Goal: Information Seeking & Learning: Learn about a topic

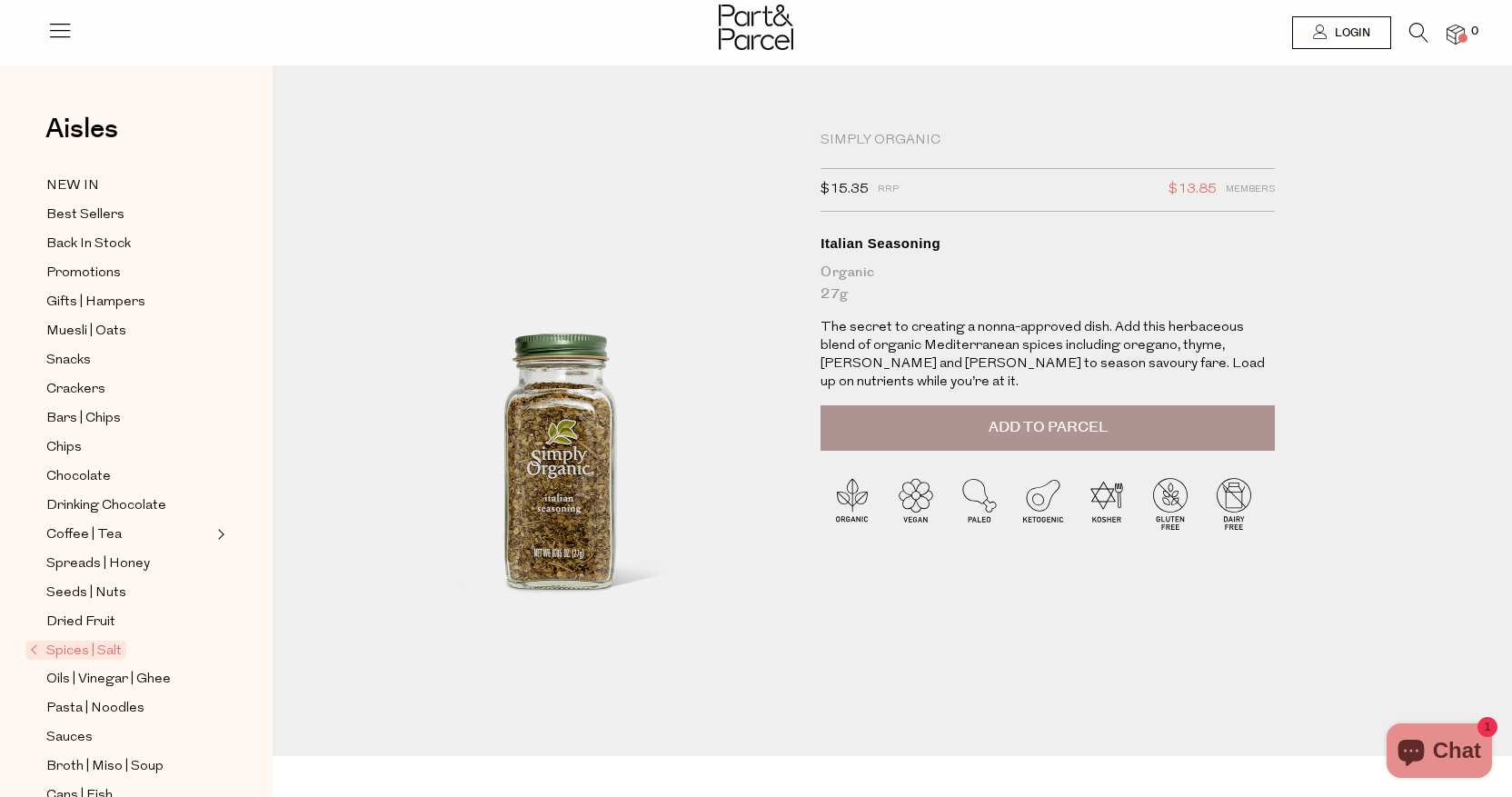
click at [1415, 33] on icon at bounding box center [1419, 32] width 19 height 20
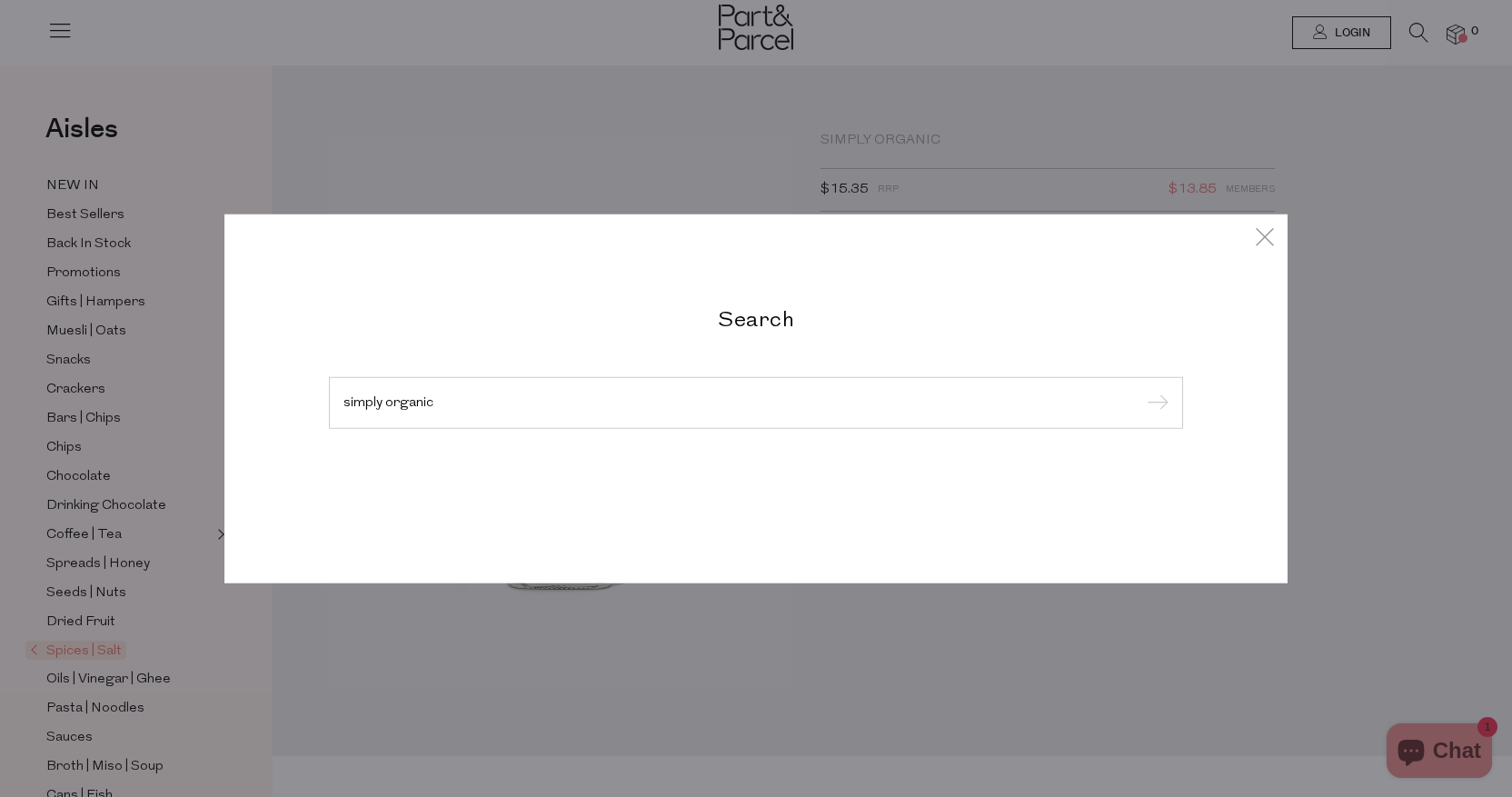
type input "simply organic"
click at [1155, 404] on input "submit" at bounding box center [1154, 403] width 27 height 27
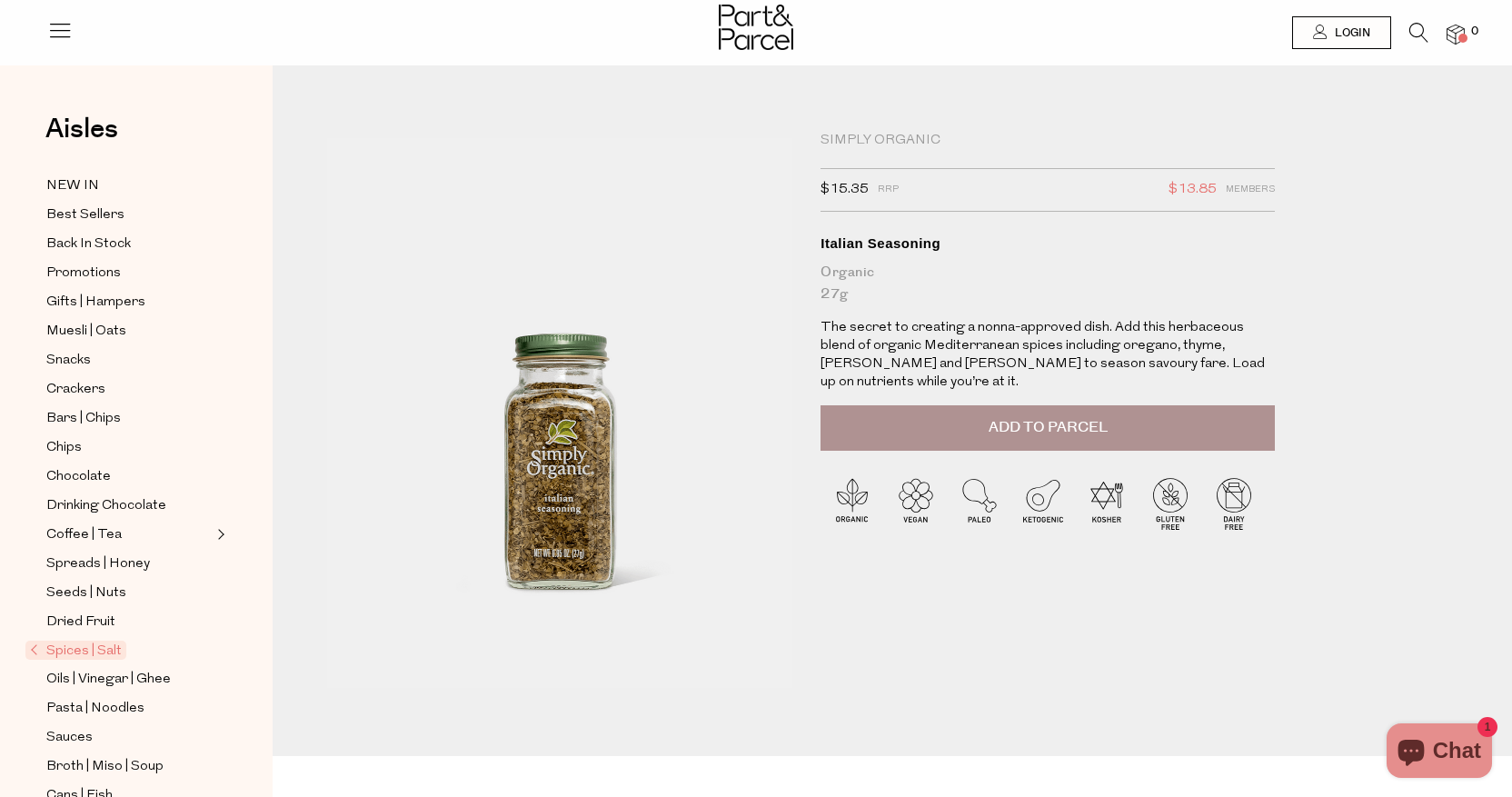
click at [92, 655] on span "Spices | Salt" at bounding box center [76, 650] width 101 height 19
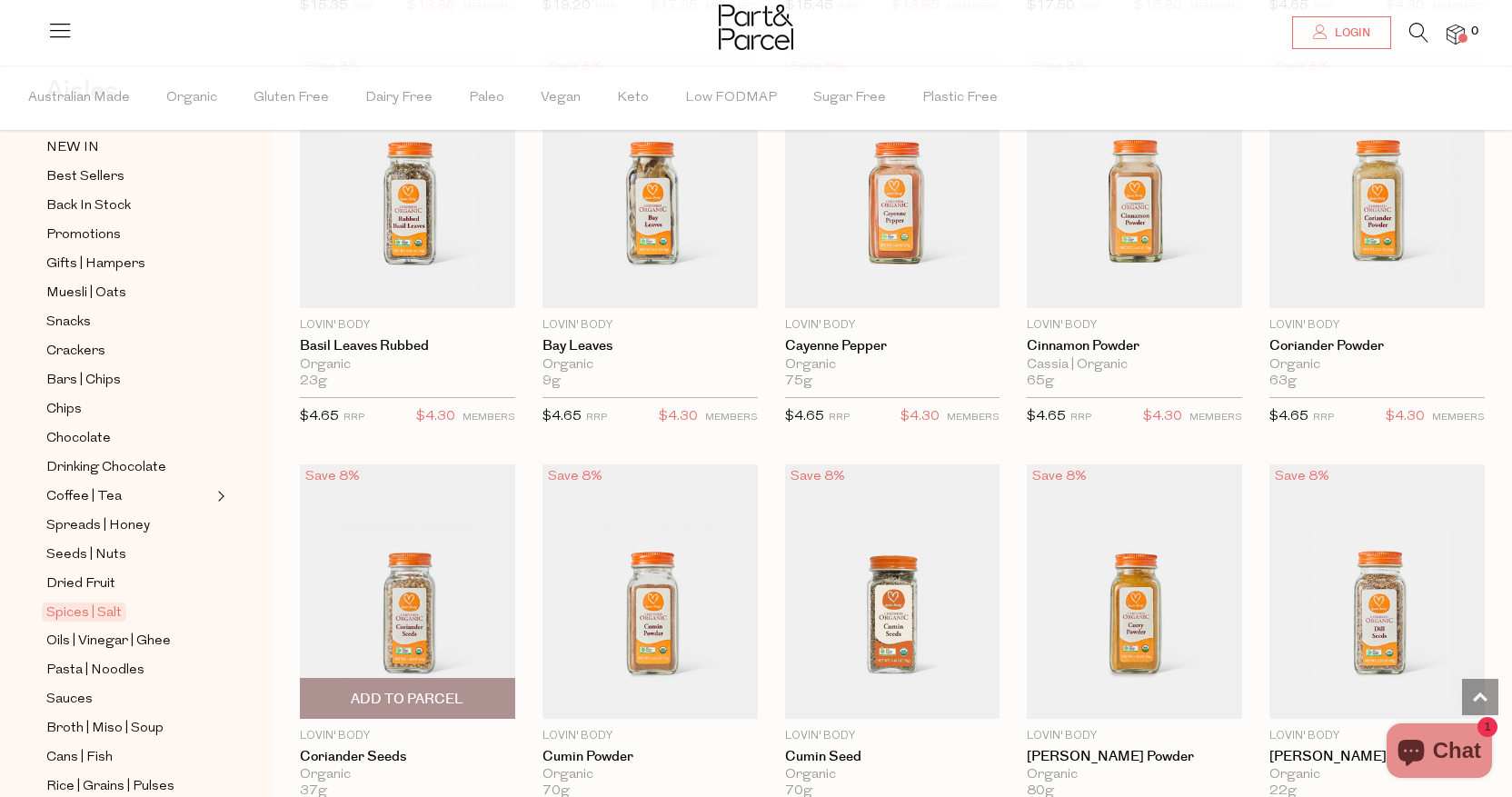
scroll to position [2673, 0]
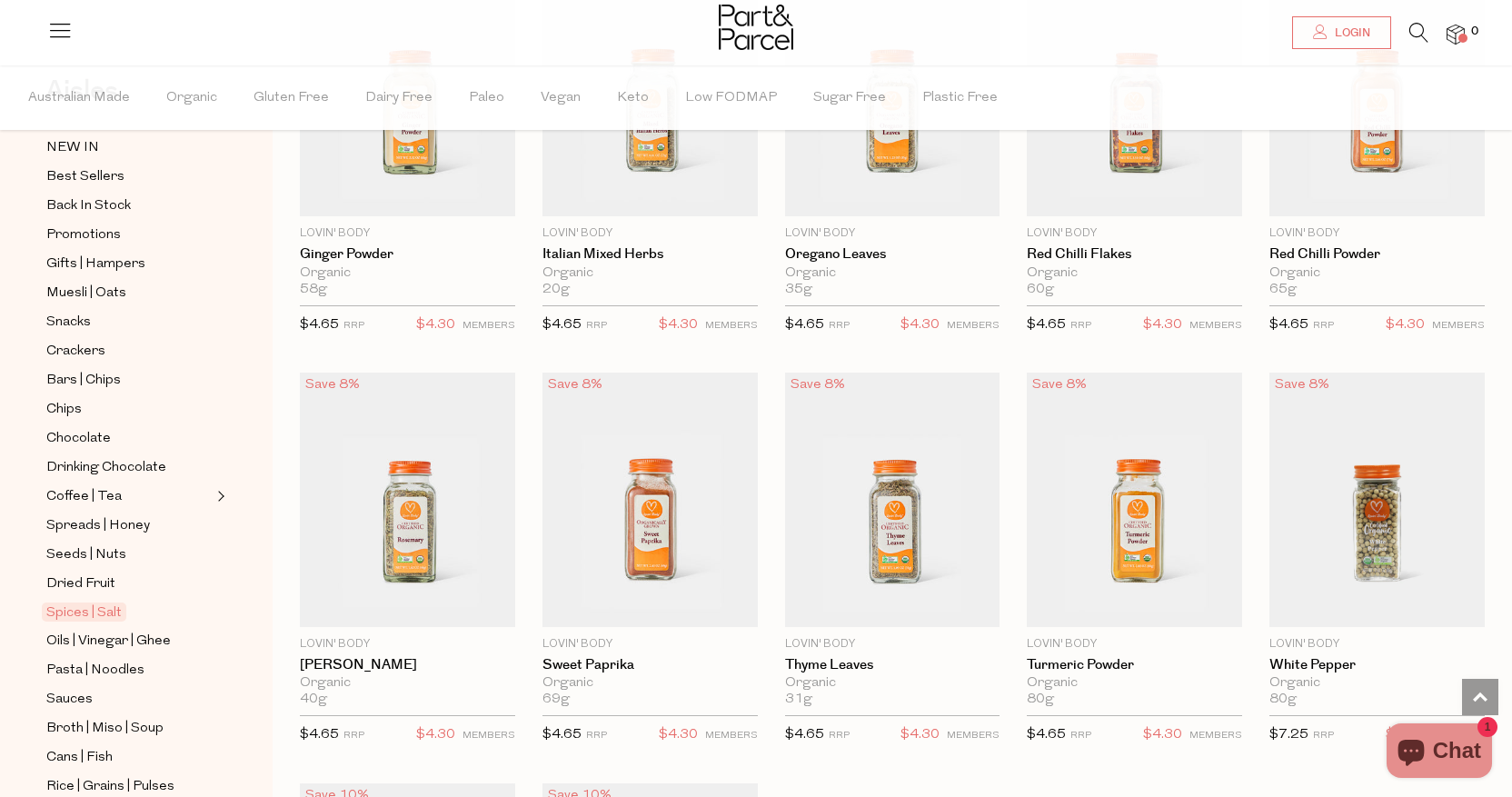
scroll to position [4008, 0]
